Goal: Task Accomplishment & Management: Manage account settings

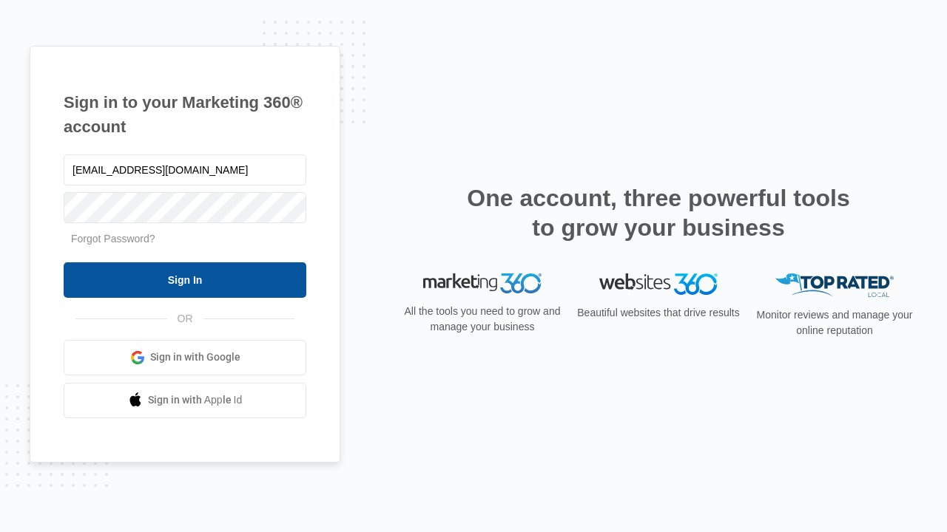
click at [185, 280] on input "Sign In" at bounding box center [185, 280] width 243 height 35
